Goal: Complete application form

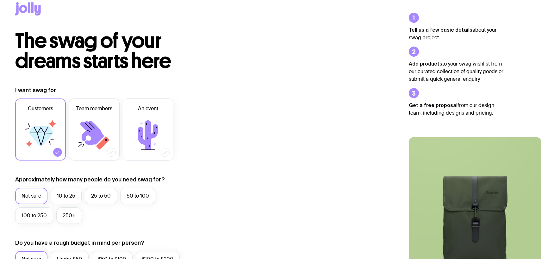
scroll to position [12, 0]
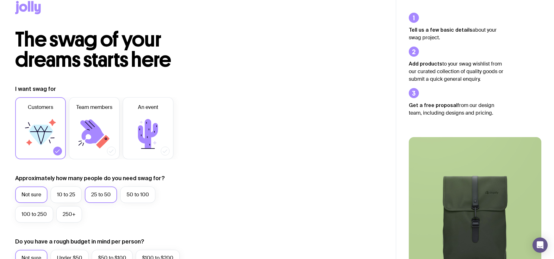
click at [102, 194] on label "25 to 50" at bounding box center [101, 194] width 32 height 16
click at [0, 0] on input "25 to 50" at bounding box center [0, 0] width 0 height 0
click at [103, 142] on icon at bounding box center [103, 142] width 14 height 14
click at [0, 0] on input "Team members" at bounding box center [0, 0] width 0 height 0
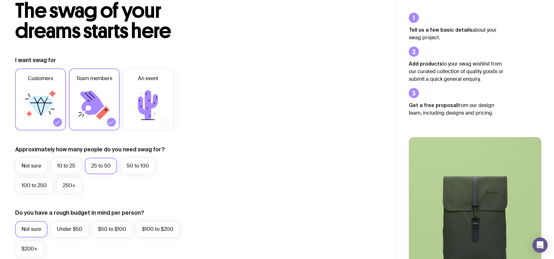
click at [52, 115] on icon at bounding box center [41, 105] width 38 height 38
click at [0, 0] on input "Customers" at bounding box center [0, 0] width 0 height 0
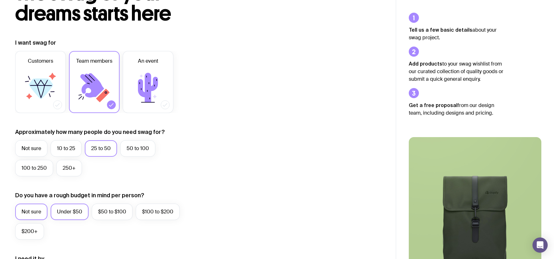
click at [72, 209] on label "Under $50" at bounding box center [70, 211] width 38 height 16
click at [0, 0] on input "Under $50" at bounding box center [0, 0] width 0 height 0
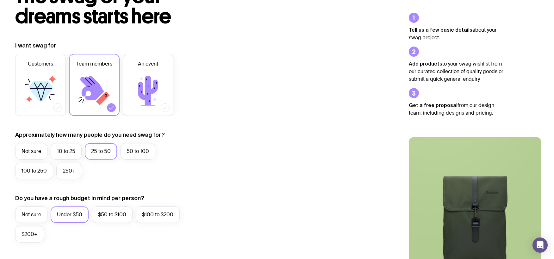
click at [71, 211] on label "Under $50" at bounding box center [70, 214] width 38 height 16
click at [0, 0] on input "Under $50" at bounding box center [0, 0] width 0 height 0
click at [71, 211] on label "Under $50" at bounding box center [70, 214] width 38 height 16
click at [0, 0] on input "Under $50" at bounding box center [0, 0] width 0 height 0
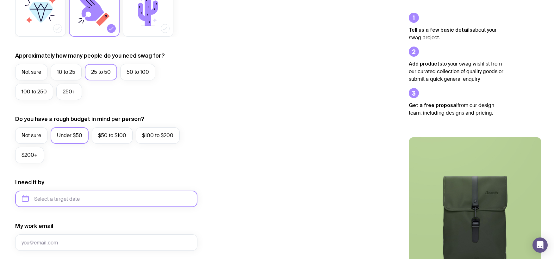
scroll to position [141, 0]
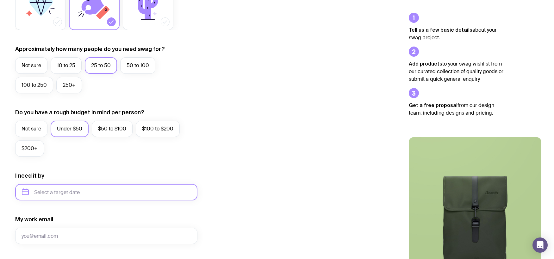
click at [80, 195] on input "text" at bounding box center [106, 192] width 182 height 16
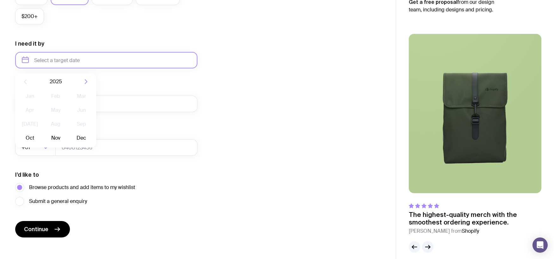
scroll to position [279, 0]
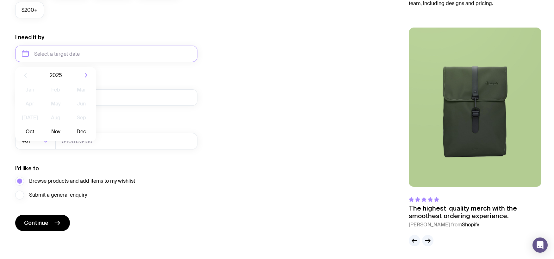
click at [260, 101] on div "I want swag for Customers Team members An event Approximately how many people d…" at bounding box center [197, 24] width 365 height 413
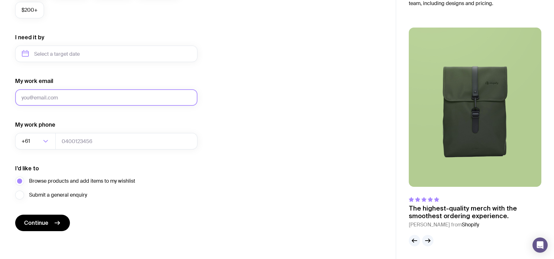
click at [64, 99] on input "My work email" at bounding box center [106, 97] width 182 height 16
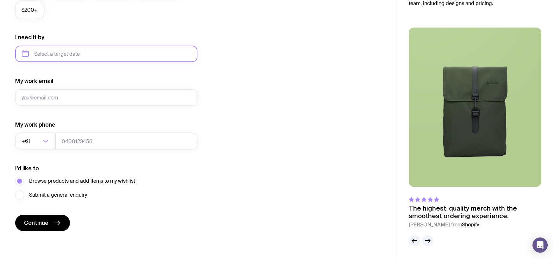
click at [69, 55] on input "text" at bounding box center [106, 54] width 182 height 16
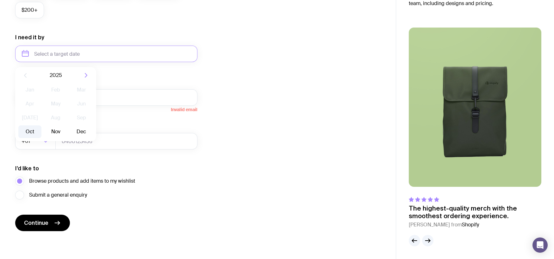
click at [31, 133] on button "Oct" at bounding box center [29, 131] width 23 height 13
type input "[DATE]"
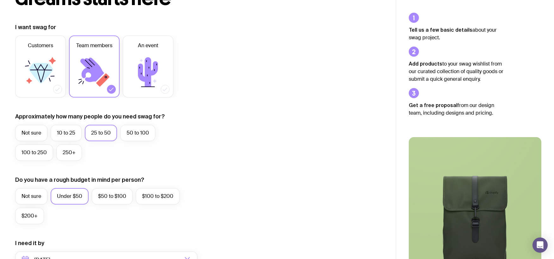
scroll to position [0, 0]
